Goal: Task Accomplishment & Management: Use online tool/utility

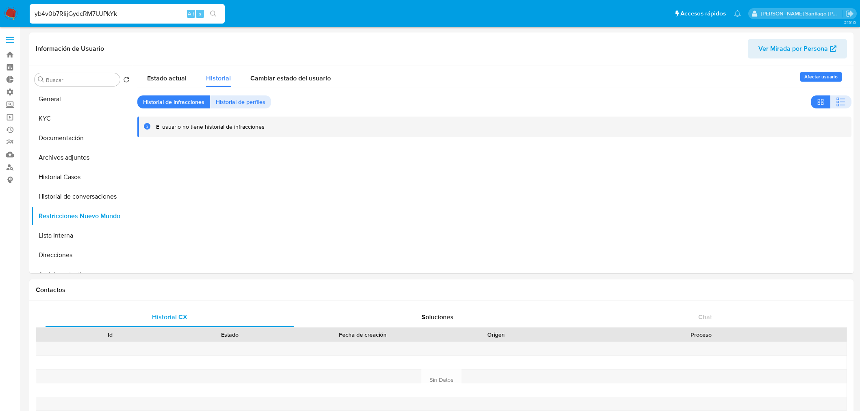
select select "10"
type input "yb4v0b7RIijGydcRM7UJPkYk"
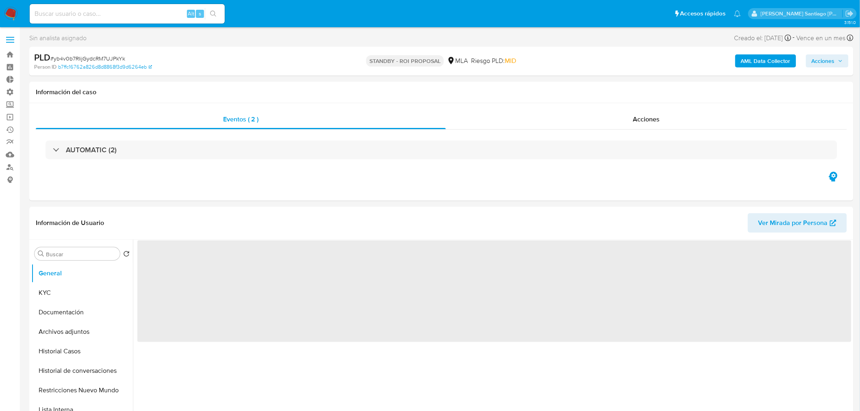
select select "10"
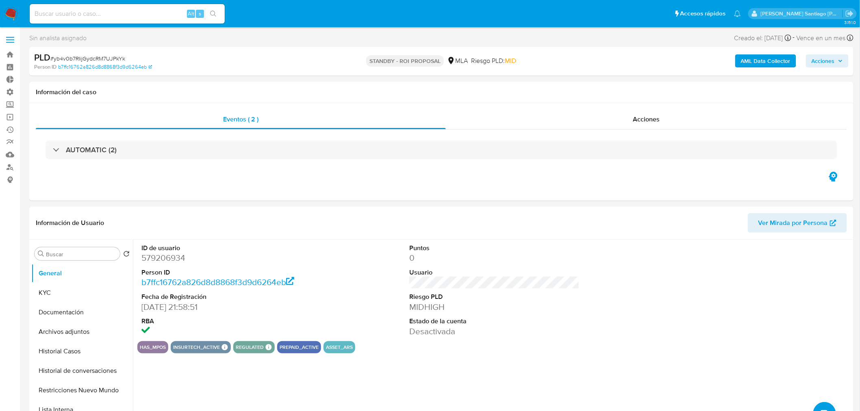
click at [80, 11] on input at bounding box center [127, 14] width 195 height 11
paste input "yb4v0b7RIijGydcRM7UJPkYk"
type input "yb4v0b7RIijGydcRM7UJPkYk"
click at [635, 122] on span "Acciones" at bounding box center [646, 119] width 27 height 9
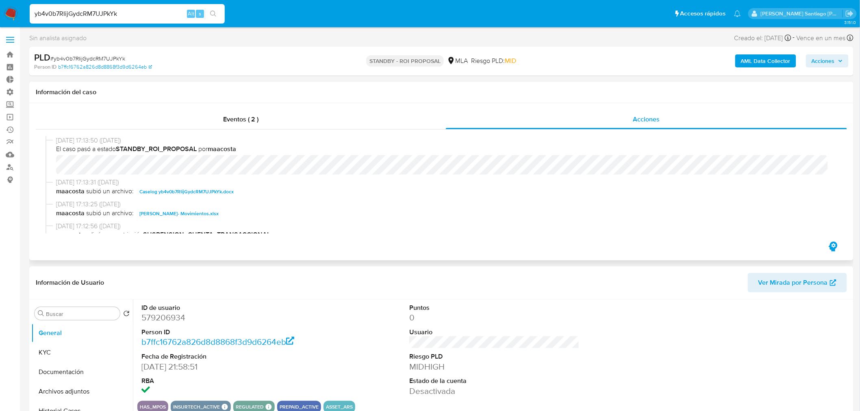
click at [217, 185] on span "[DATE] 17:13:31 ([DATE])" at bounding box center [445, 182] width 778 height 9
click at [228, 192] on span "Caselog yb4v0b7RIijGydcRM7UJPkYk.docx" at bounding box center [186, 192] width 94 height 10
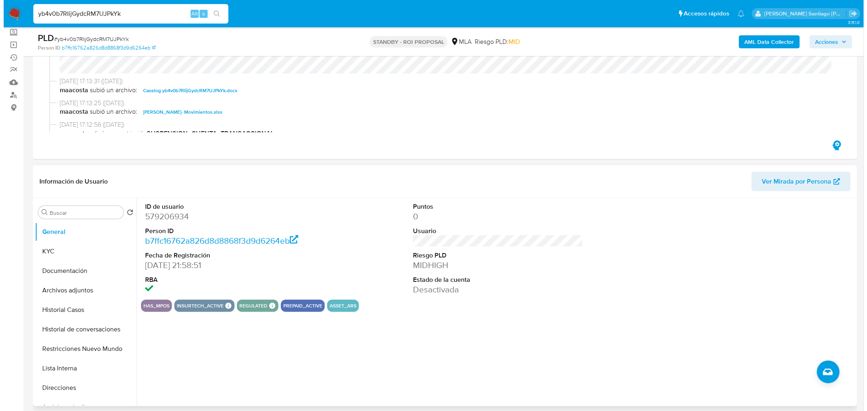
scroll to position [90, 0]
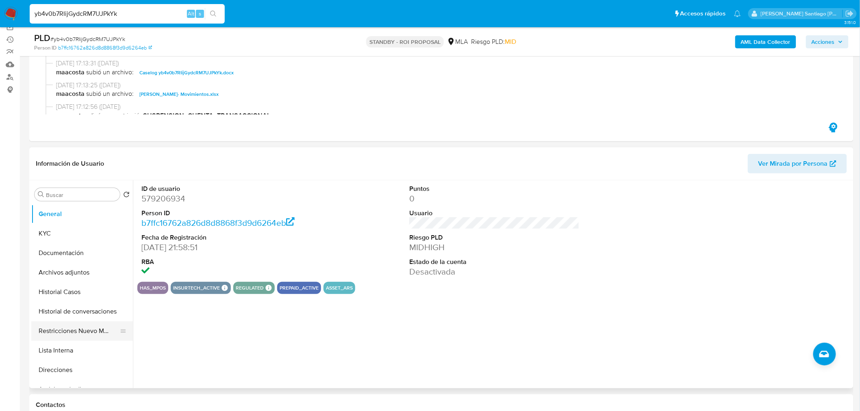
click at [82, 328] on button "Restricciones Nuevo Mundo" at bounding box center [78, 331] width 95 height 20
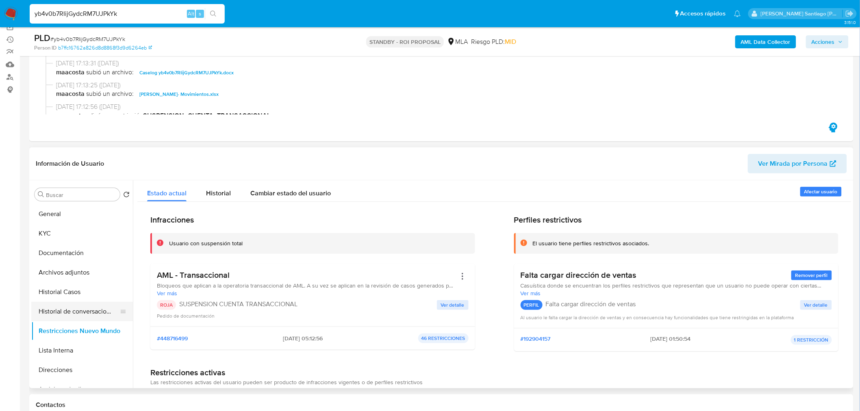
click at [80, 315] on button "Historial de conversaciones" at bounding box center [78, 312] width 95 height 20
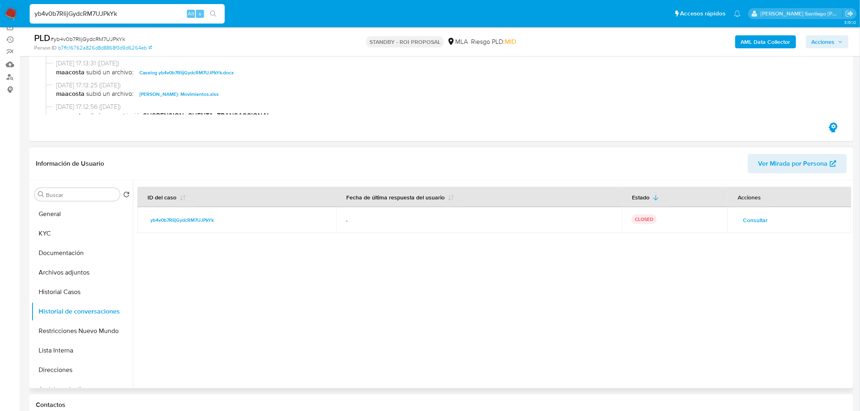
click at [743, 225] on span "Consultar" at bounding box center [755, 220] width 25 height 11
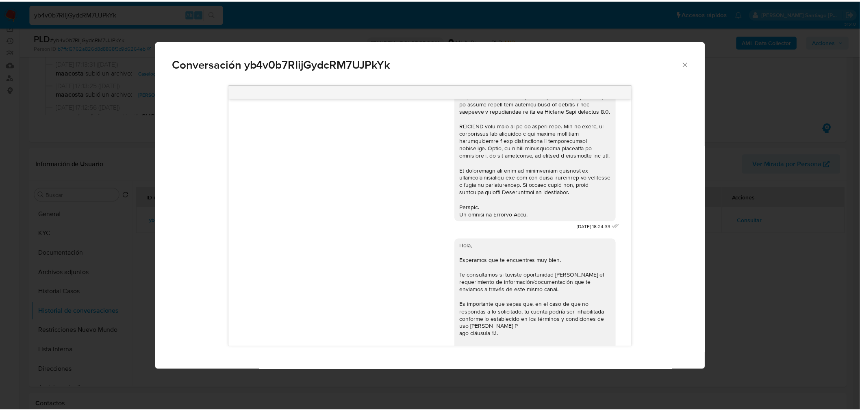
scroll to position [186, 0]
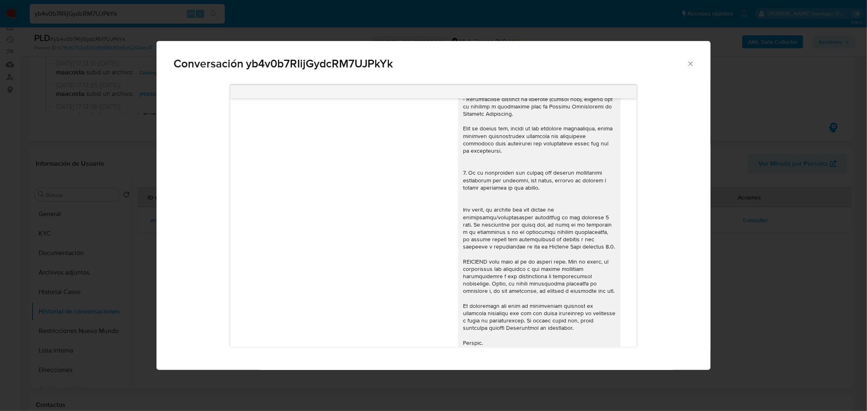
click at [775, 270] on div "Conversación yb4v0b7RIijGydcRM7UJPkYk [DATE] 18:24:33 Hola, Esperamos que te en…" at bounding box center [433, 205] width 867 height 411
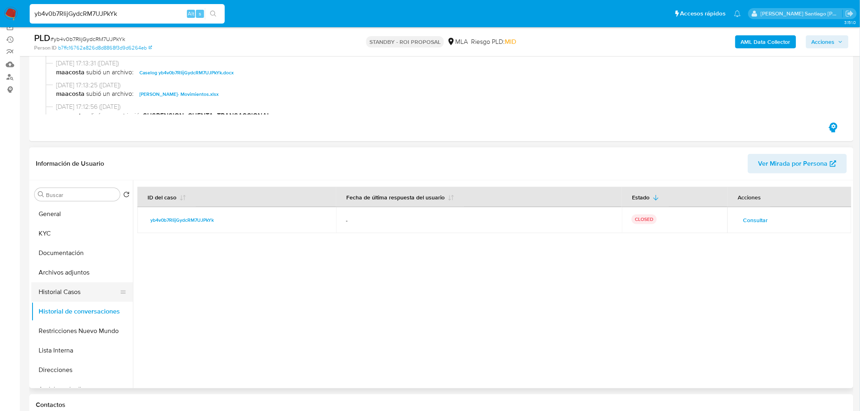
click at [46, 292] on button "Historial Casos" at bounding box center [78, 292] width 95 height 20
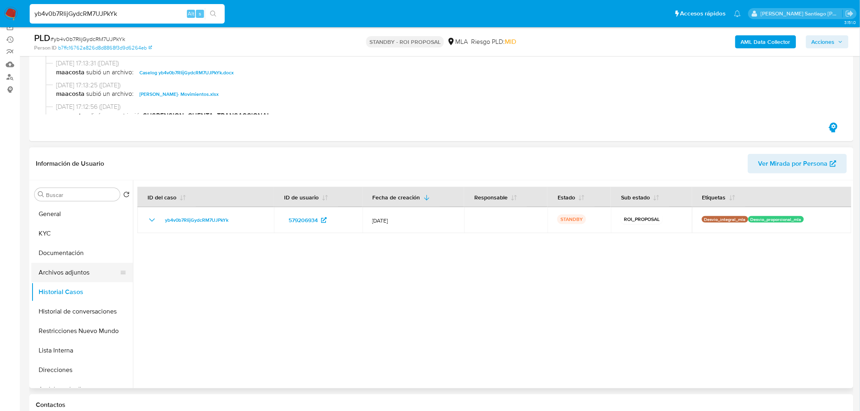
click at [57, 271] on button "Archivos adjuntos" at bounding box center [78, 273] width 95 height 20
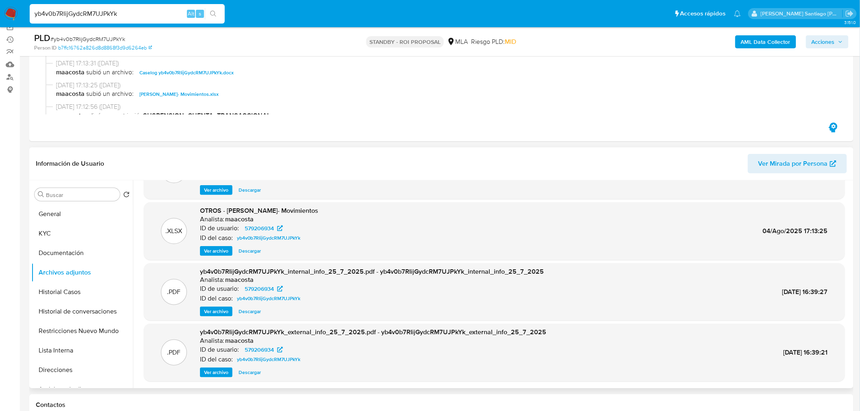
scroll to position [46, 0]
click at [224, 371] on span "Ver archivo" at bounding box center [216, 372] width 24 height 8
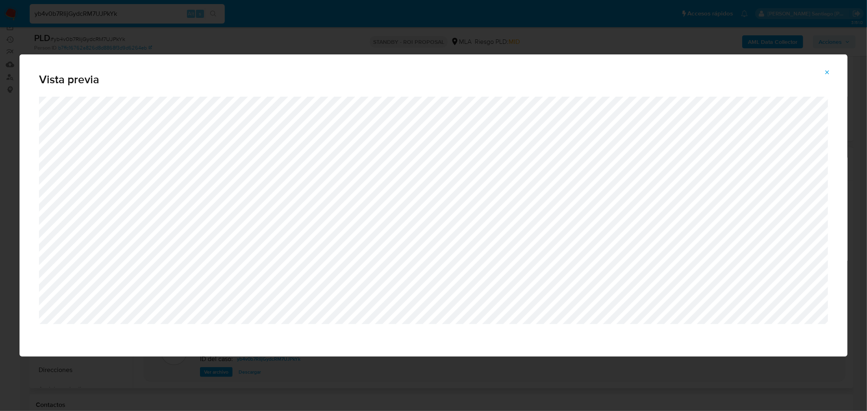
drag, startPoint x: 829, startPoint y: 71, endPoint x: 816, endPoint y: 31, distance: 41.6
click at [828, 70] on icon "Attachment preview" at bounding box center [827, 72] width 7 height 7
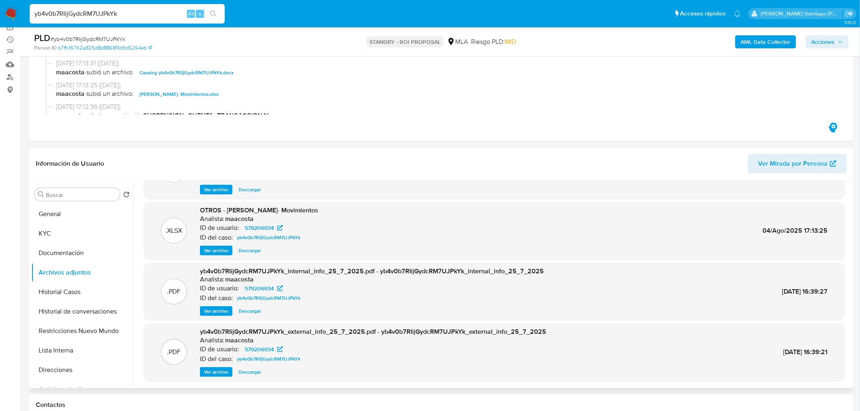
click at [577, 174] on div "Información de Usuario Ver Mirada por Persona" at bounding box center [441, 164] width 824 height 33
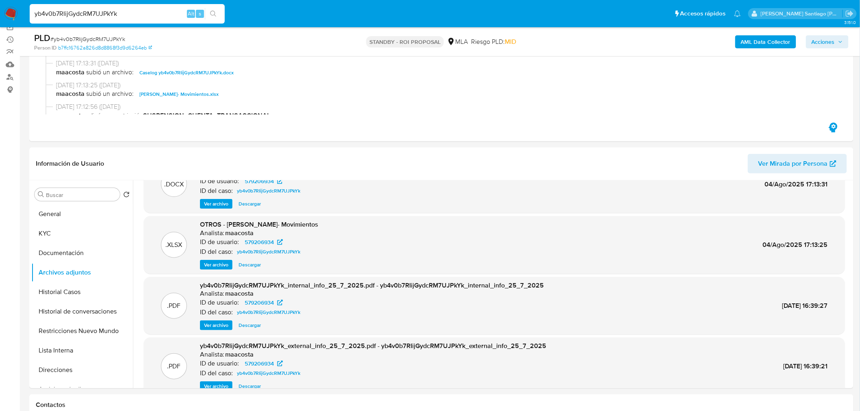
scroll to position [0, 0]
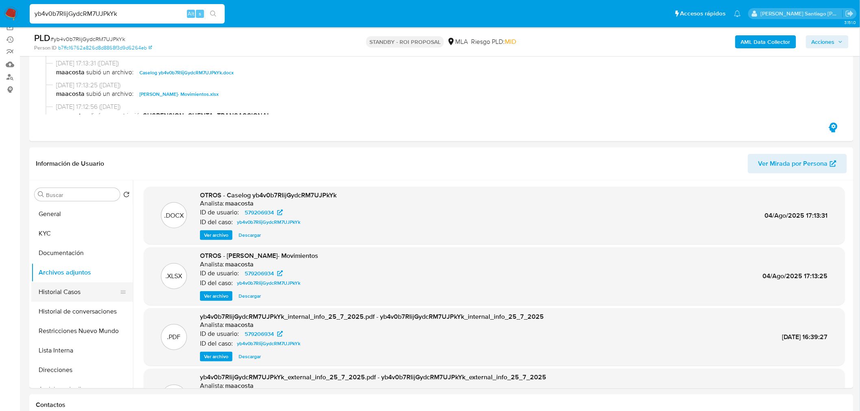
drag, startPoint x: 78, startPoint y: 292, endPoint x: 79, endPoint y: 297, distance: 5.7
click at [78, 293] on button "Historial Casos" at bounding box center [78, 292] width 95 height 20
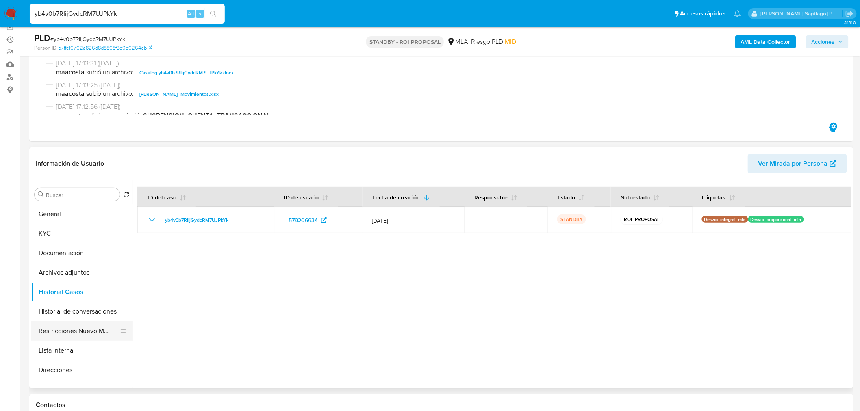
drag, startPoint x: 63, startPoint y: 323, endPoint x: 64, endPoint y: 328, distance: 5.0
click at [63, 323] on button "Restricciones Nuevo Mundo" at bounding box center [78, 331] width 95 height 20
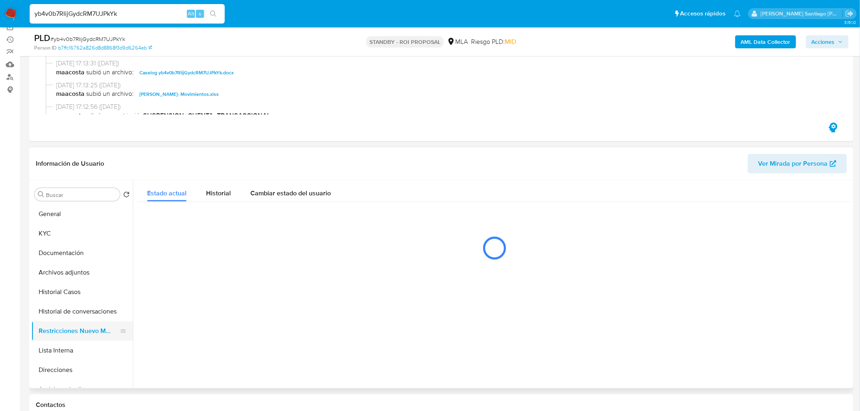
click at [65, 330] on button "Restricciones Nuevo Mundo" at bounding box center [78, 331] width 95 height 20
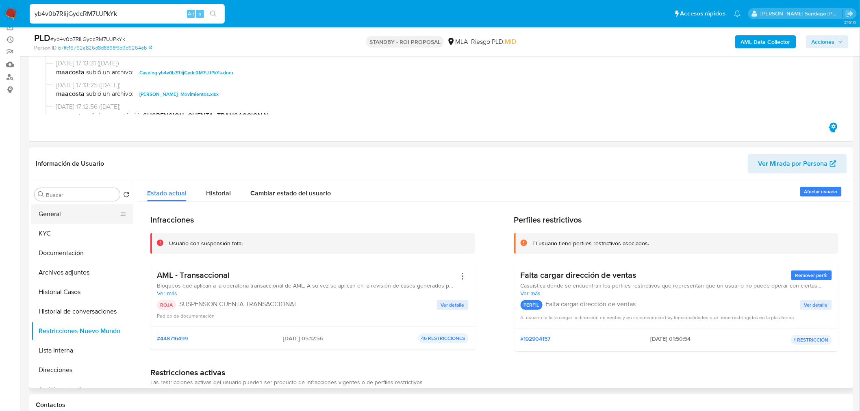
click at [58, 211] on button "General" at bounding box center [78, 214] width 95 height 20
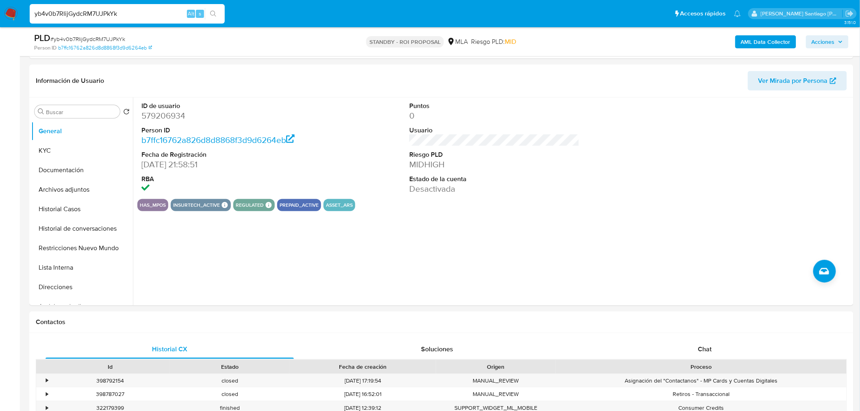
scroll to position [361, 0]
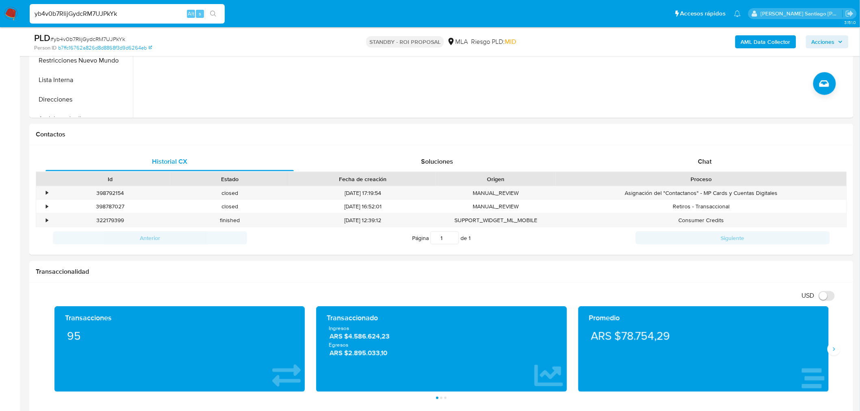
click at [115, 34] on div "PLD # yb4v0b7RIijGydcRM7UJPkYk" at bounding box center [168, 38] width 269 height 12
click at [116, 35] on span "# yb4v0b7RIijGydcRM7UJPkYk" at bounding box center [87, 39] width 75 height 8
copy span "yb4v0b7RIijGydcRM7UJPkYk"
click at [13, 13] on img at bounding box center [11, 14] width 14 height 14
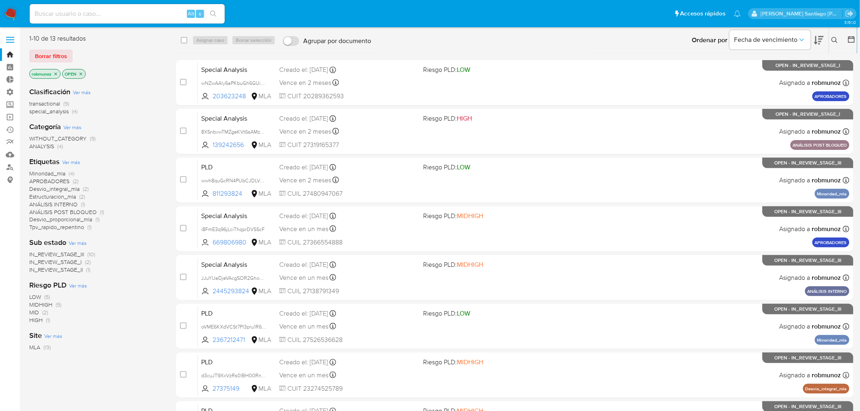
click at [834, 39] on icon at bounding box center [834, 40] width 7 height 7
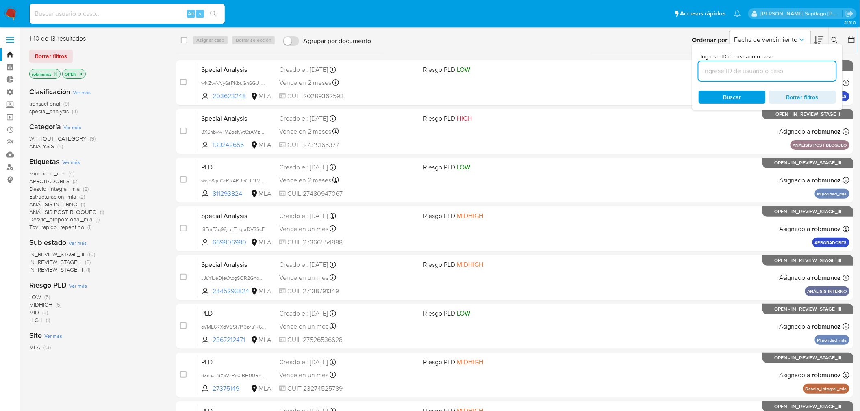
click at [768, 70] on input at bounding box center [767, 71] width 137 height 11
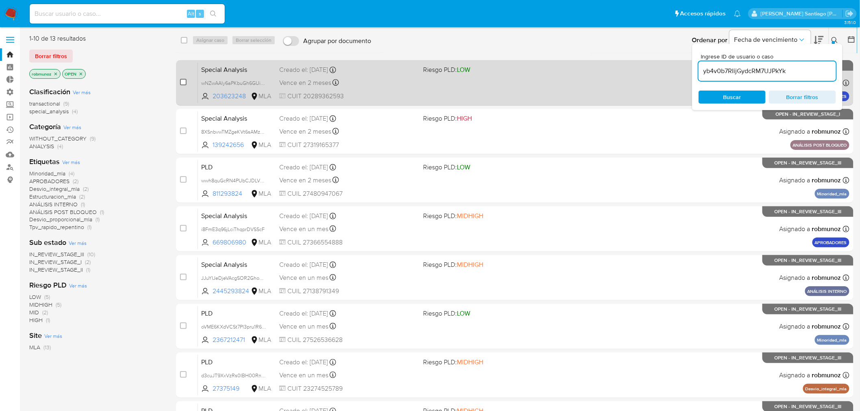
type input "yb4v0b7RIijGydcRM7UJPkYk"
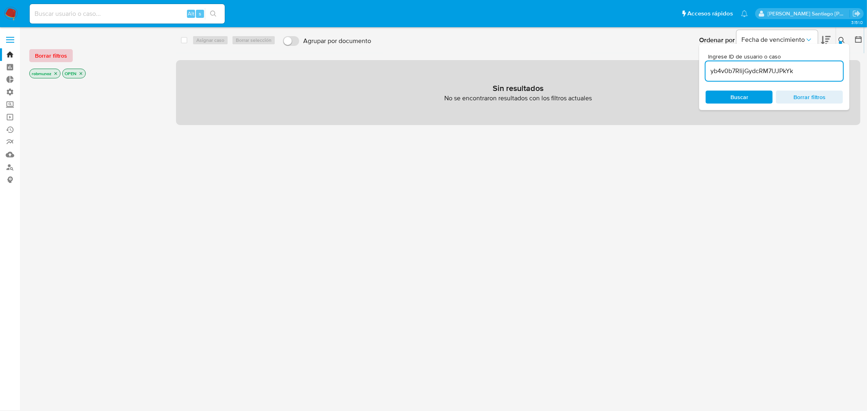
drag, startPoint x: 48, startPoint y: 46, endPoint x: 50, endPoint y: 54, distance: 8.0
click at [49, 48] on div "Borrar filtros robmunoz OPEN" at bounding box center [94, 57] width 130 height 46
click at [50, 54] on span "Borrar filtros" at bounding box center [51, 55] width 32 height 11
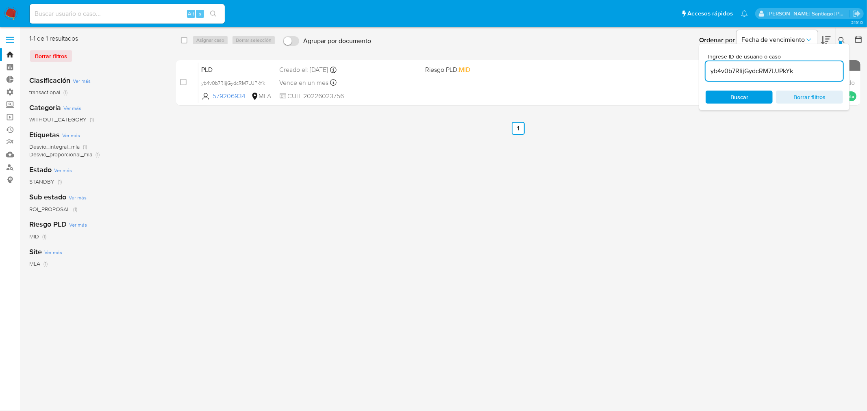
click at [839, 37] on icon at bounding box center [841, 40] width 7 height 7
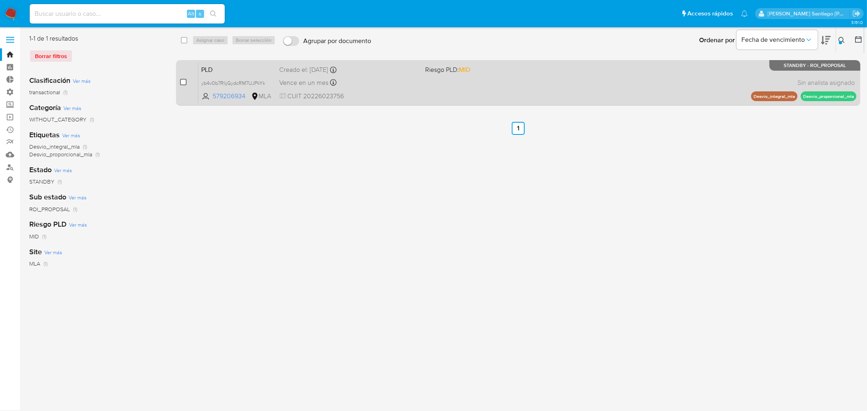
click at [184, 84] on input "checkbox" at bounding box center [183, 82] width 7 height 7
checkbox input "true"
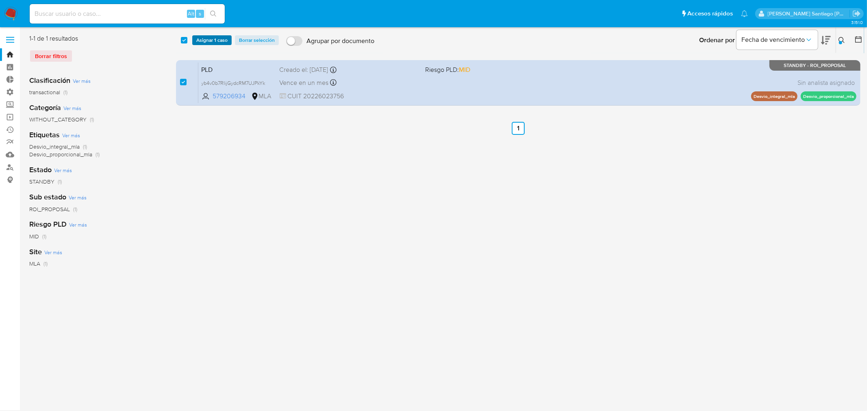
click at [213, 37] on span "Asignar 1 caso" at bounding box center [211, 40] width 31 height 8
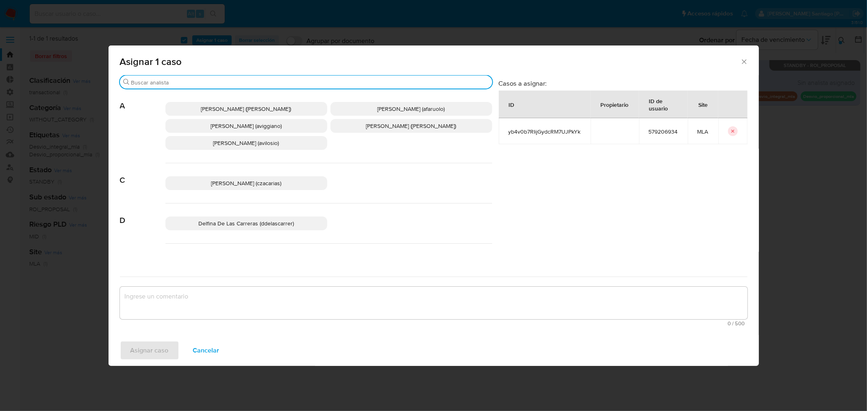
click at [197, 82] on input "Buscar" at bounding box center [310, 82] width 358 height 7
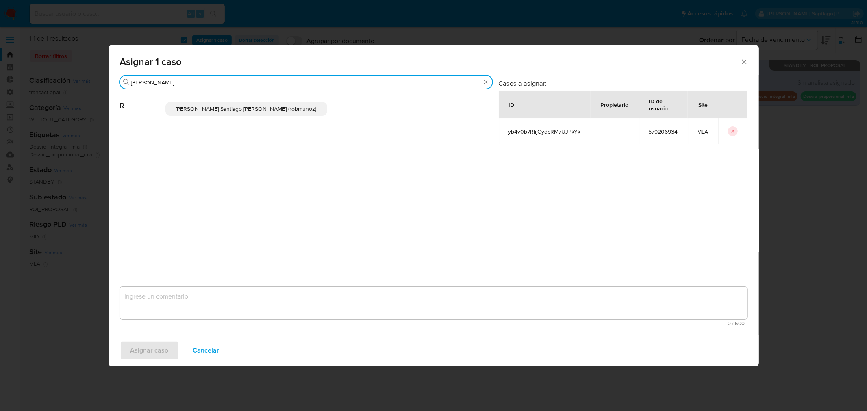
type input "rob"
click at [209, 114] on p "Roberto Santiago Munoz (robmunoz)" at bounding box center [246, 109] width 162 height 14
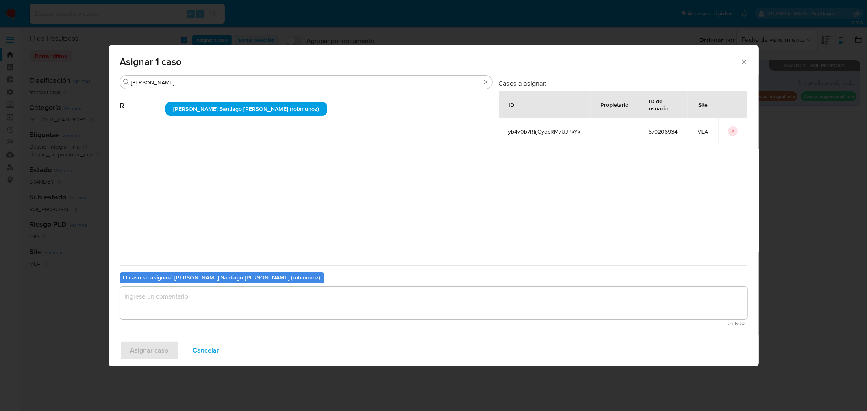
click at [237, 312] on textarea "assign-modal" at bounding box center [433, 303] width 627 height 33
click at [163, 351] on span "Asignar caso" at bounding box center [149, 351] width 38 height 18
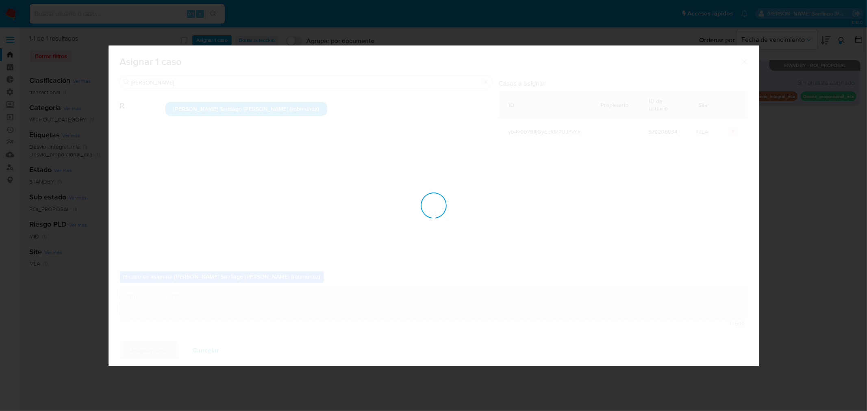
checkbox input "false"
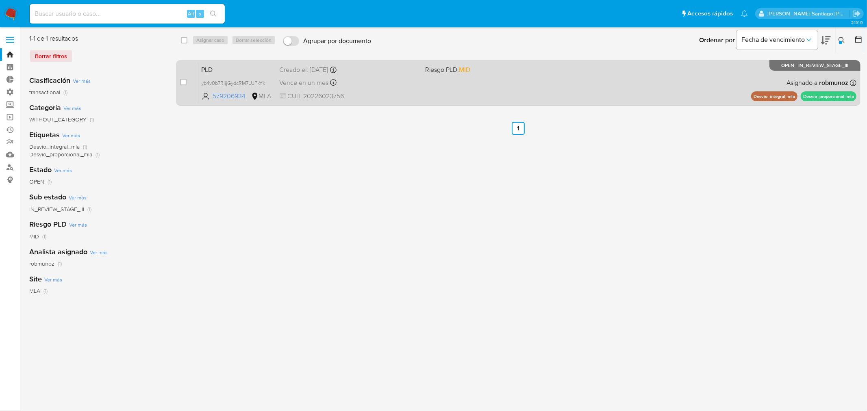
click at [653, 94] on div "PLD yb4v0b7RIijGydcRM7UJPkYk 579206934 MLA Riesgo PLD: MID Creado el: 12/06/202…" at bounding box center [527, 82] width 658 height 41
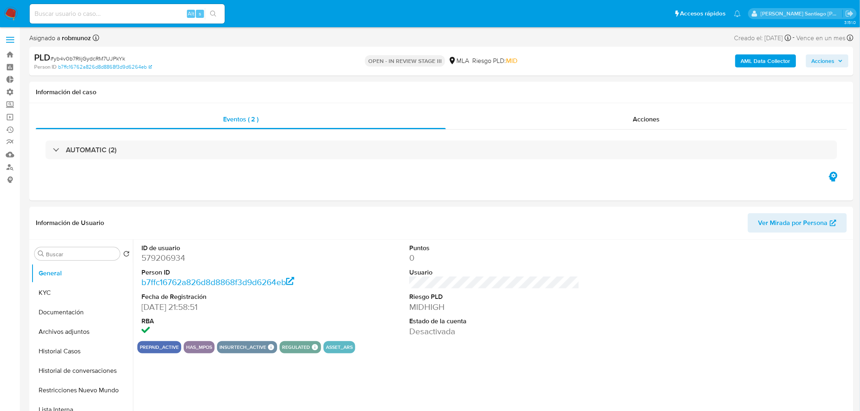
select select "10"
click at [65, 326] on button "Archivos adjuntos" at bounding box center [78, 332] width 95 height 20
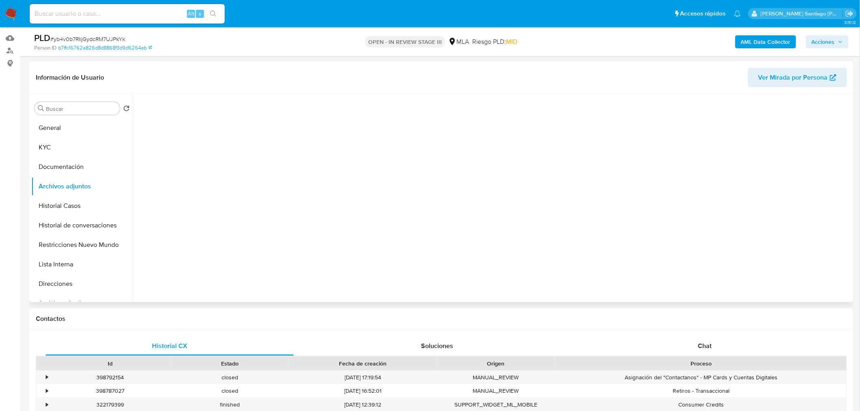
scroll to position [135, 0]
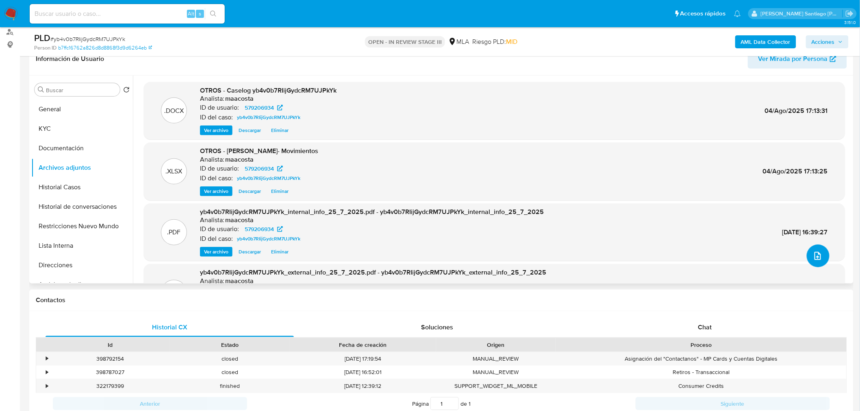
click at [816, 258] on icon "upload-file" at bounding box center [817, 256] width 7 height 8
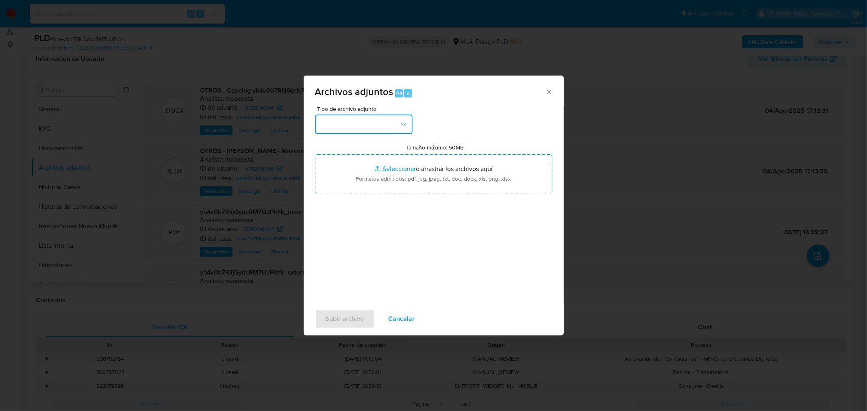
click at [408, 121] on button "button" at bounding box center [364, 125] width 98 height 20
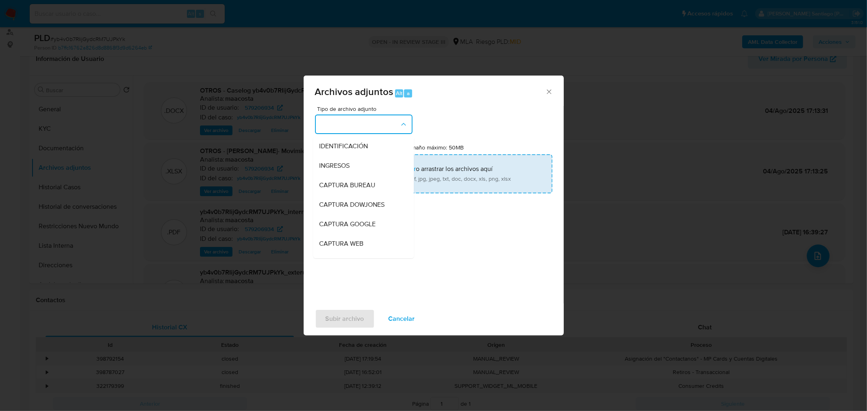
drag, startPoint x: 376, startPoint y: 141, endPoint x: 429, endPoint y: 157, distance: 55.4
click at [376, 142] on div "IDENTIFICACIÓN" at bounding box center [360, 146] width 83 height 20
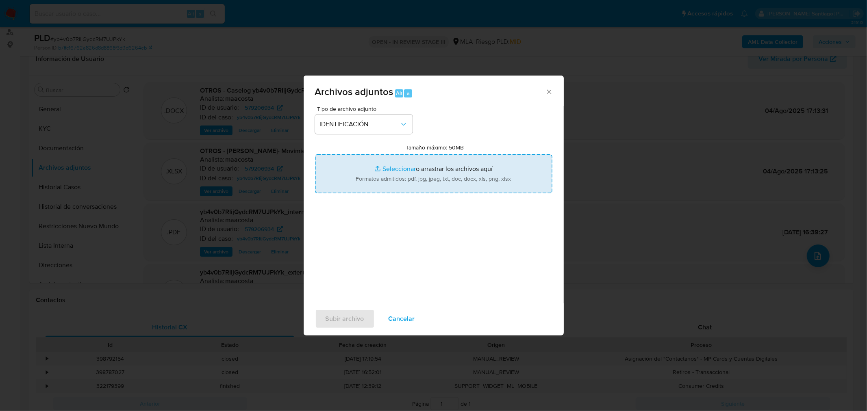
click at [449, 174] on input "Tamaño máximo: 50MB Seleccionar archivos" at bounding box center [433, 173] width 237 height 39
type input "C:\fakepath\Caselog yb4v0b7RIijGydcRM7UJPkYk VII.docx"
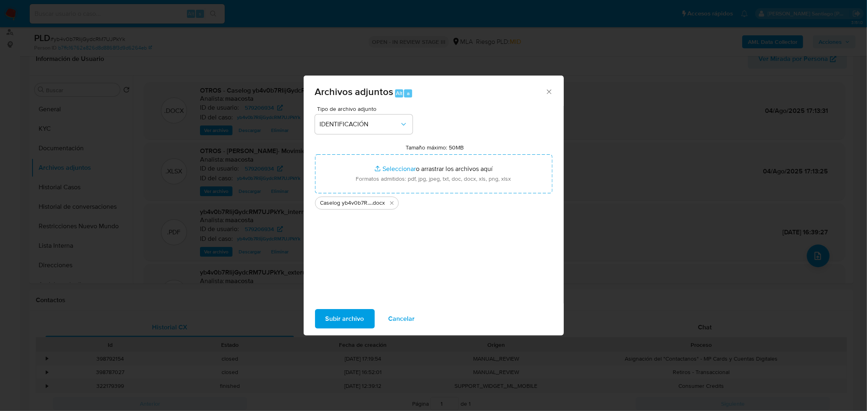
click at [355, 321] on span "Subir archivo" at bounding box center [345, 319] width 39 height 18
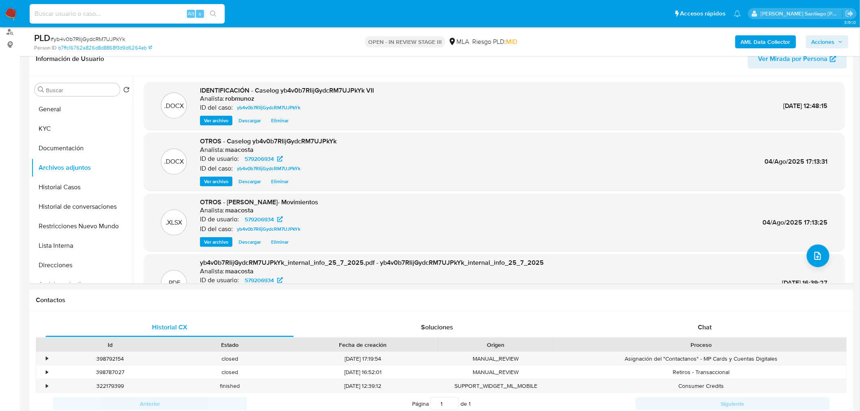
click at [169, 12] on input at bounding box center [127, 14] width 195 height 11
paste input "nFgJXqxsggUn6KvFNWwd88n6"
type input "nFgJXqxsggUn6KvFNWwd88n6"
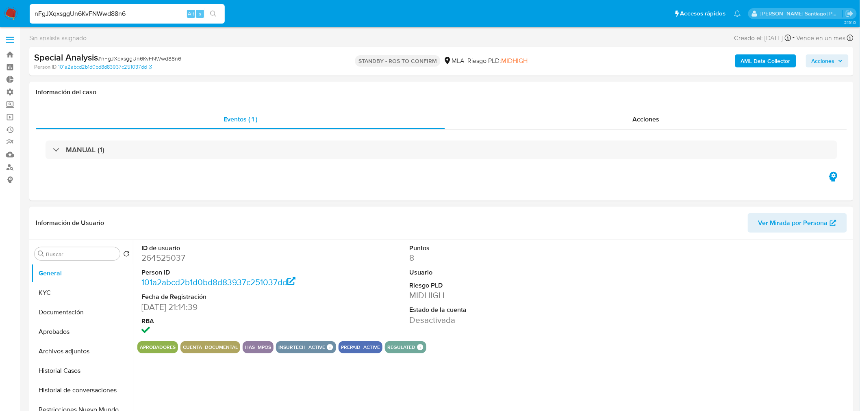
select select "10"
click at [639, 119] on span "Acciones" at bounding box center [645, 119] width 27 height 9
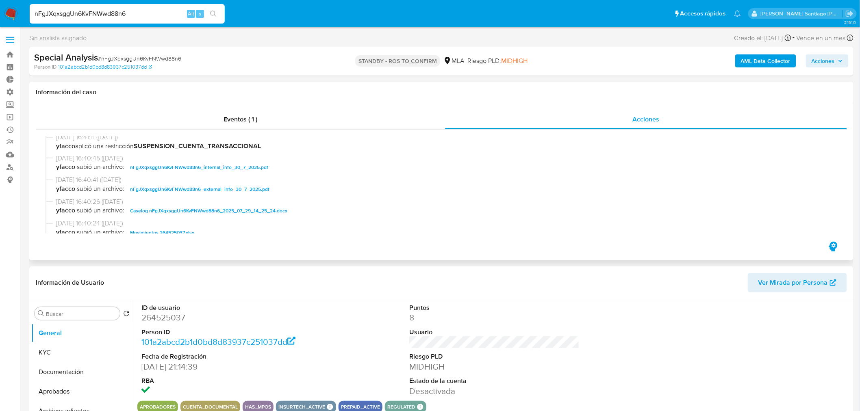
scroll to position [90, 0]
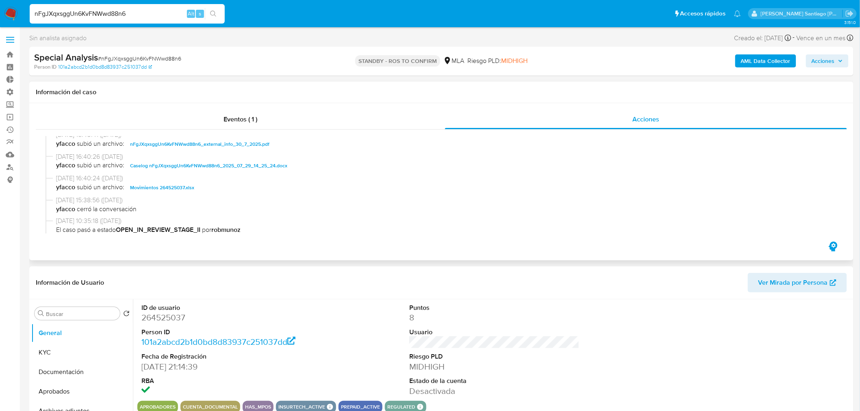
click at [250, 165] on span "Caselog nFgJXqxsggUn6KvFNWwd88n6_2025_07_29_14_25_24.docx" at bounding box center [208, 166] width 157 height 10
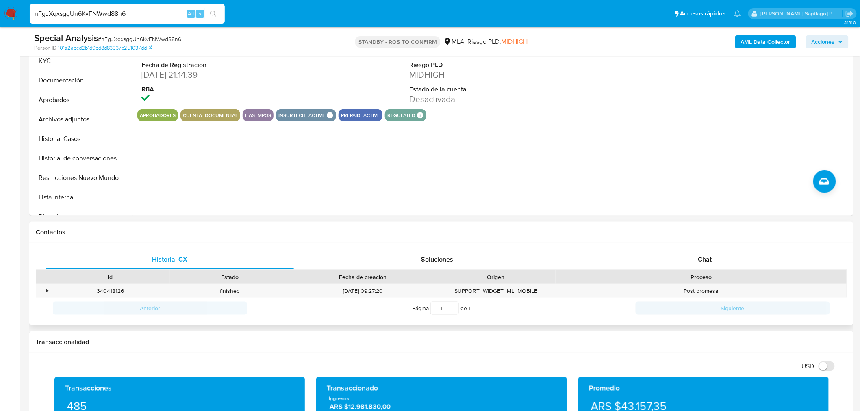
scroll to position [271, 0]
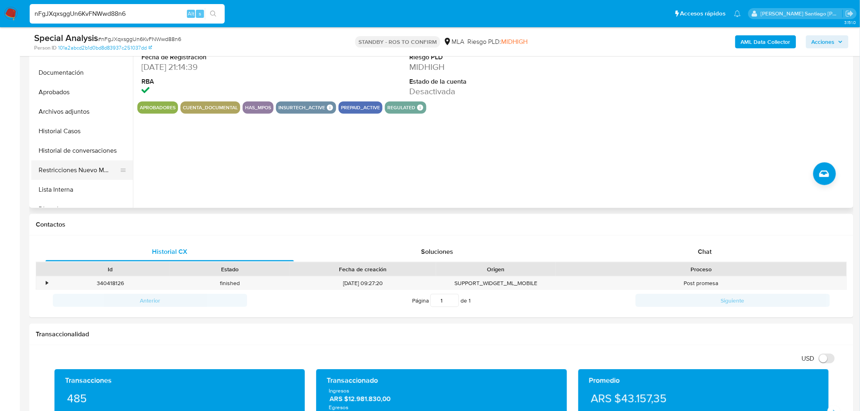
drag, startPoint x: 98, startPoint y: 172, endPoint x: 300, endPoint y: 226, distance: 208.8
click at [98, 172] on button "Restricciones Nuevo Mundo" at bounding box center [82, 171] width 102 height 20
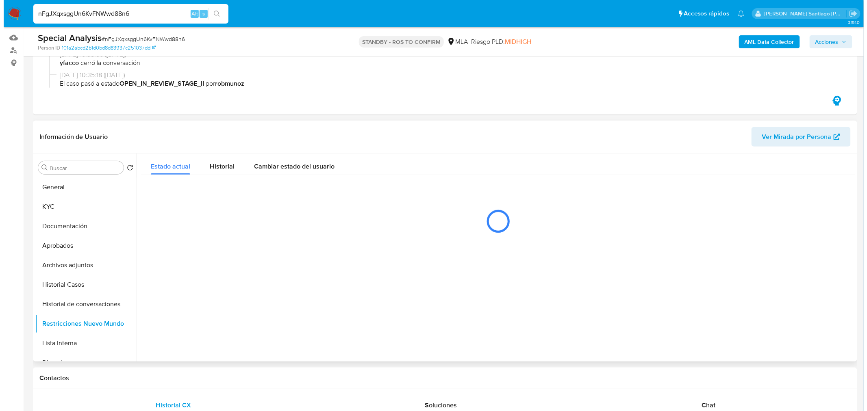
scroll to position [90, 0]
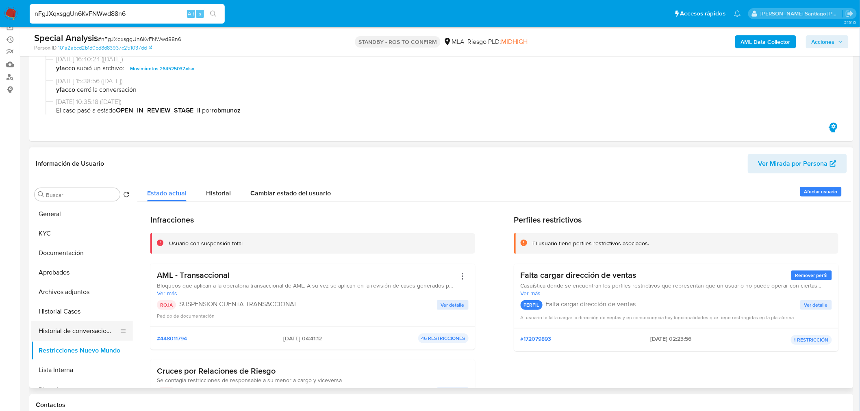
click at [87, 332] on button "Historial de conversaciones" at bounding box center [78, 331] width 95 height 20
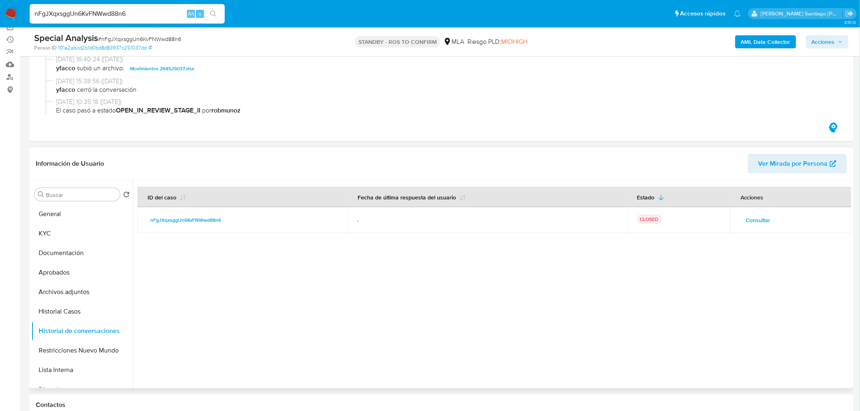
click at [769, 218] on button "Consultar" at bounding box center [758, 220] width 36 height 13
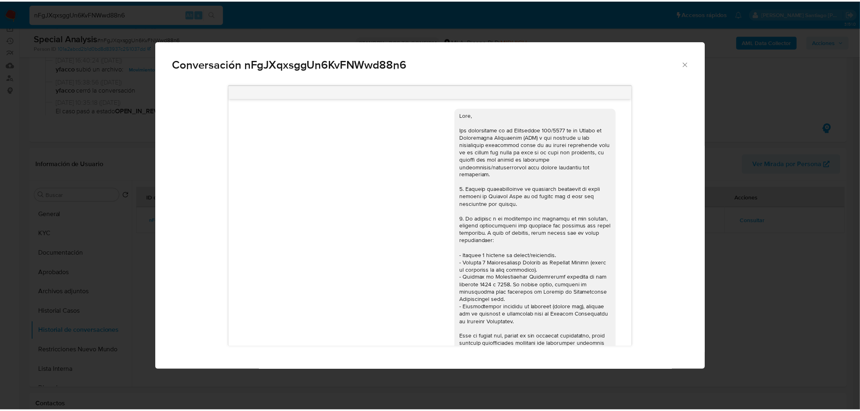
scroll to position [397, 0]
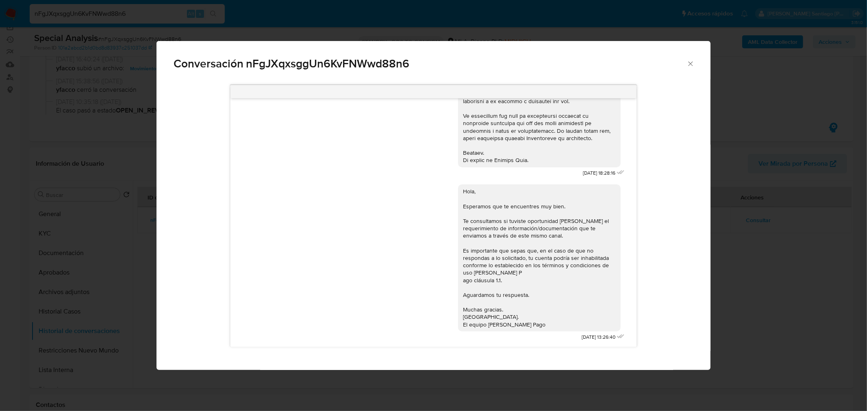
click at [732, 303] on div "Conversación nFgJXqxsggUn6KvFNWwd88n6 18/06/2025 18:28:16 Hola, Esperamos que t…" at bounding box center [433, 205] width 867 height 411
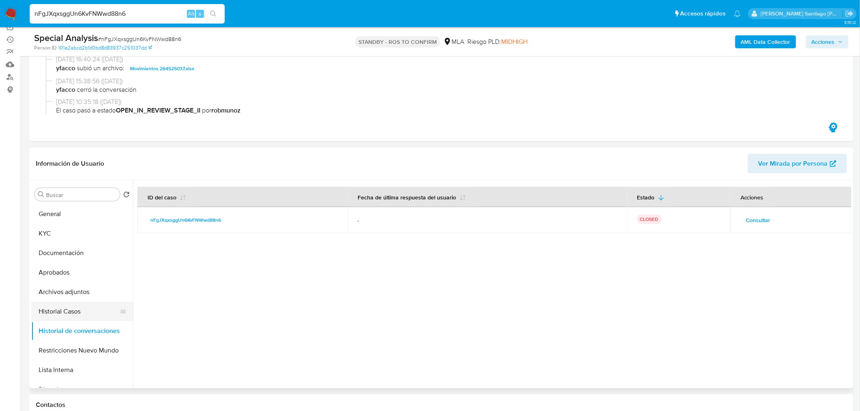
click at [61, 311] on button "Historial Casos" at bounding box center [78, 312] width 95 height 20
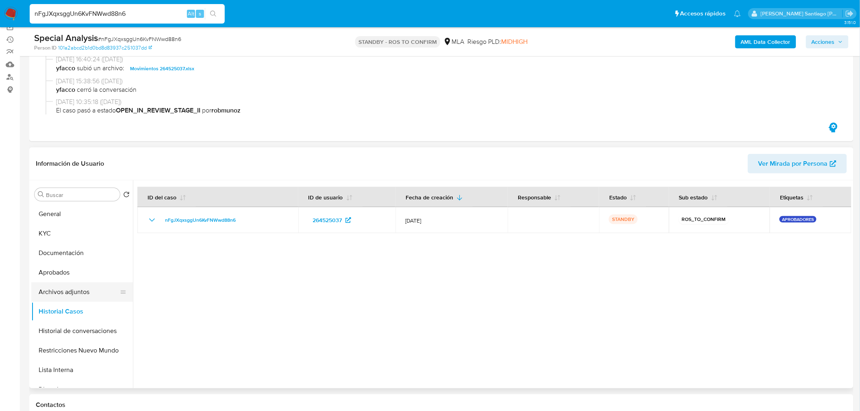
click at [88, 290] on button "Archivos adjuntos" at bounding box center [78, 292] width 95 height 20
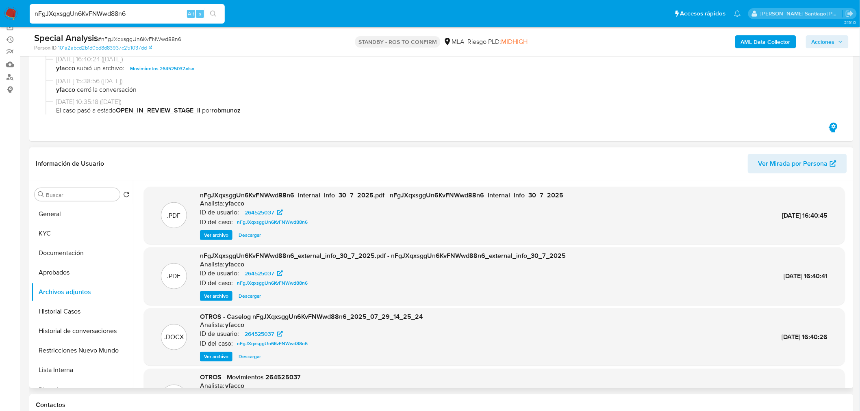
click at [218, 297] on span "Ver archivo" at bounding box center [216, 296] width 24 height 8
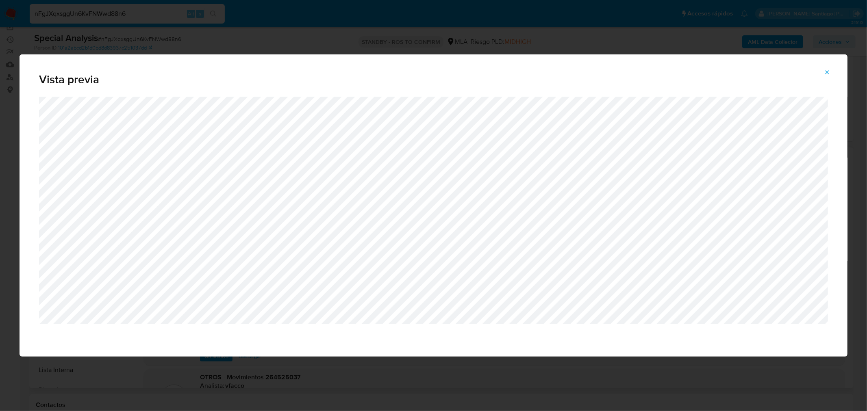
click at [825, 72] on icon "Attachment preview" at bounding box center [827, 72] width 7 height 7
